Goal: Contribute content: Add original content to the website for others to see

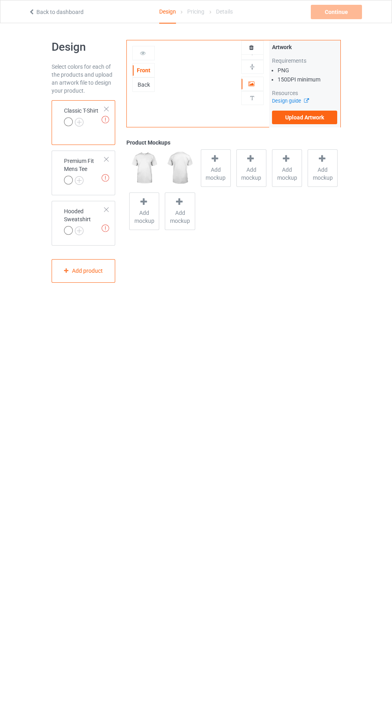
click at [311, 121] on label "Upload Artwork" at bounding box center [305, 118] width 66 height 14
click at [0, 0] on input "Upload Artwork" at bounding box center [0, 0] width 0 height 0
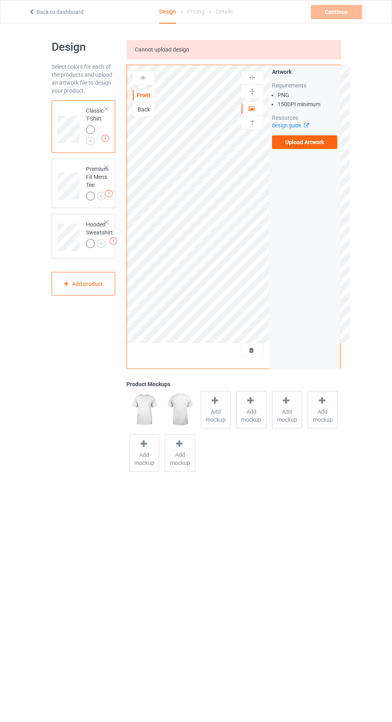
click at [106, 109] on div at bounding box center [106, 109] width 6 height 6
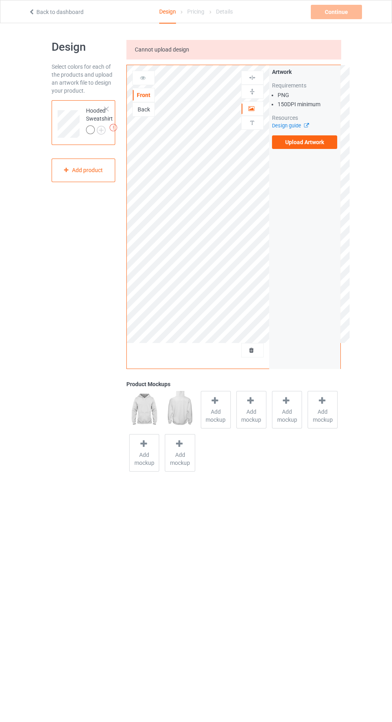
click at [106, 109] on div at bounding box center [106, 109] width 6 height 6
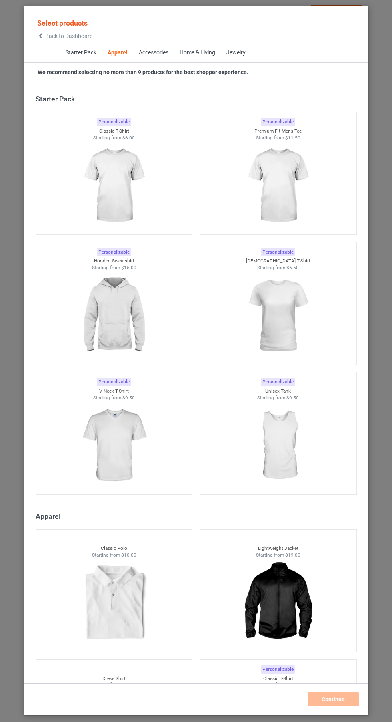
scroll to position [428, 0]
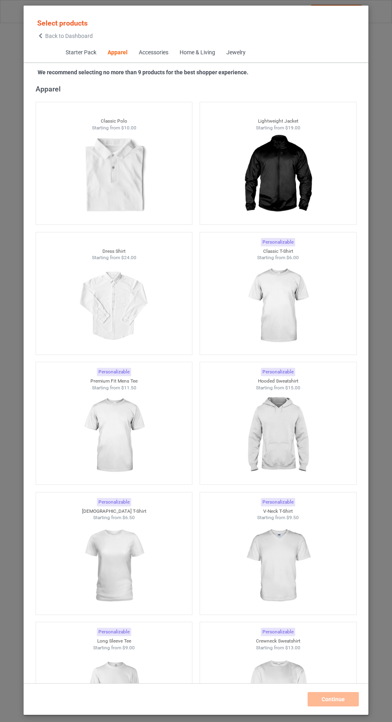
click at [386, 179] on div "Select products Back to Dashboard Starter Pack Apparel Accessories Home & Livin…" at bounding box center [196, 361] width 392 height 722
click at [358, 33] on div at bounding box center [354, 28] width 10 height 9
